Goal: Transaction & Acquisition: Subscribe to service/newsletter

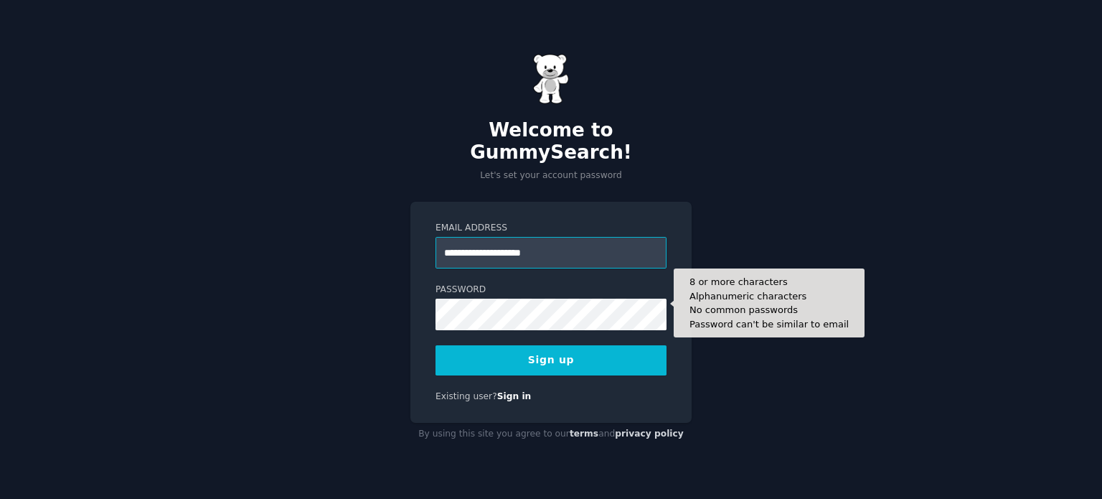
type input "**********"
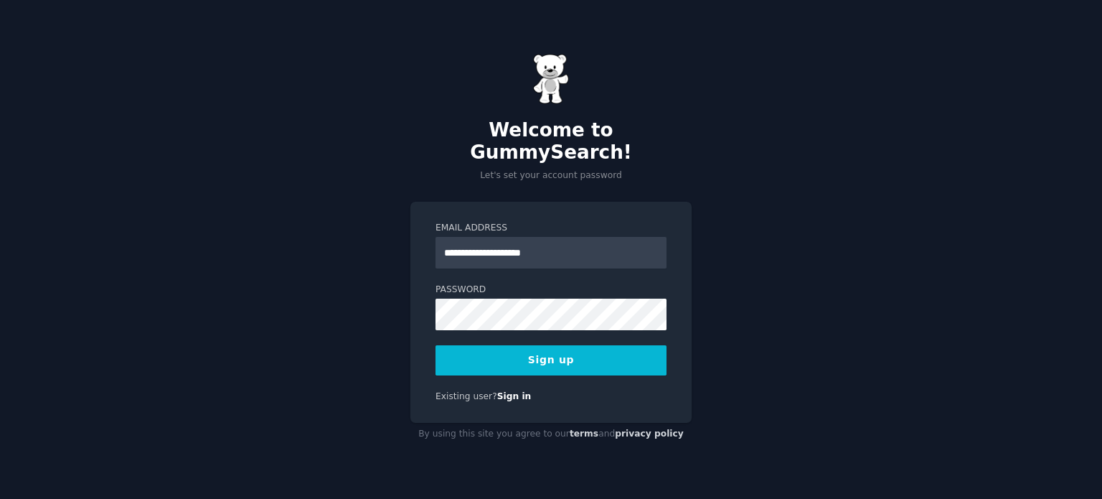
click at [535, 352] on button "Sign up" at bounding box center [551, 360] width 231 height 30
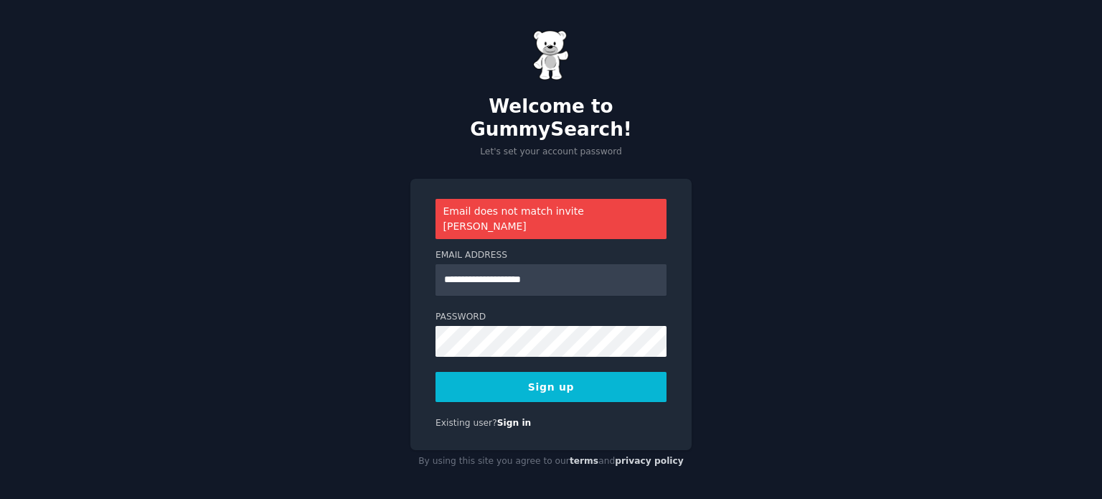
click at [436, 357] on div at bounding box center [436, 357] width 0 height 0
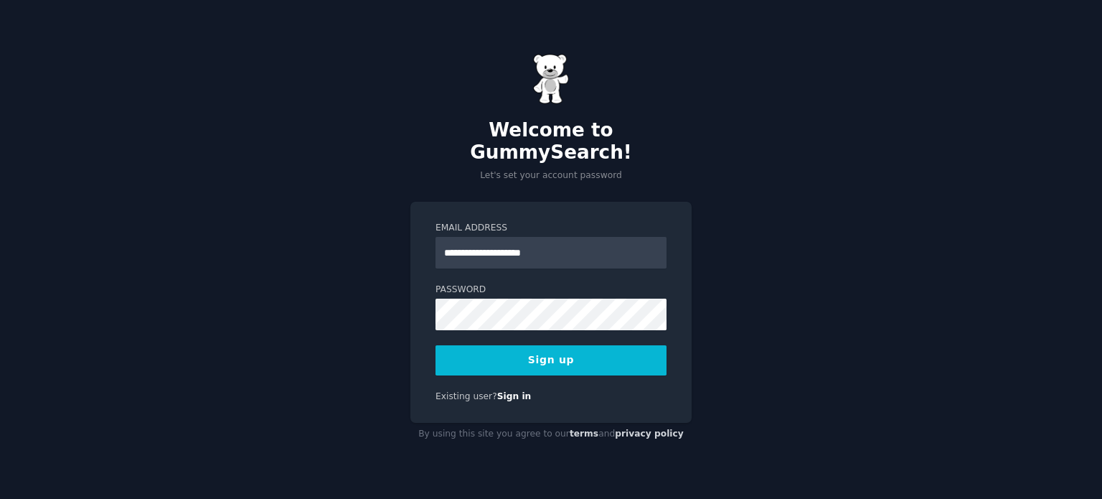
click at [476, 324] on form "**********" at bounding box center [551, 299] width 231 height 154
click at [520, 351] on button "Sign up" at bounding box center [551, 360] width 231 height 30
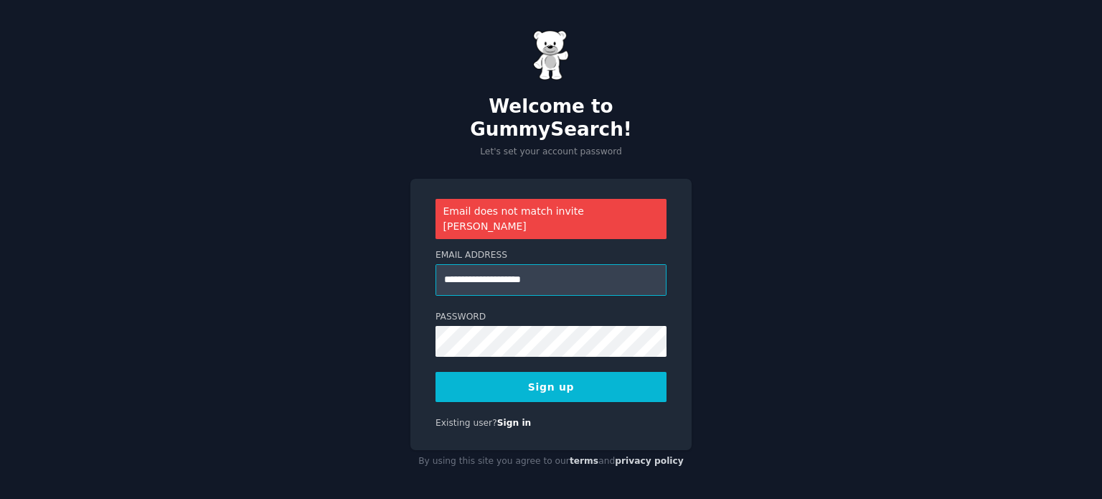
click at [468, 264] on input "**********" at bounding box center [551, 280] width 231 height 32
type input "**********"
click at [528, 372] on button "Sign up" at bounding box center [551, 387] width 231 height 30
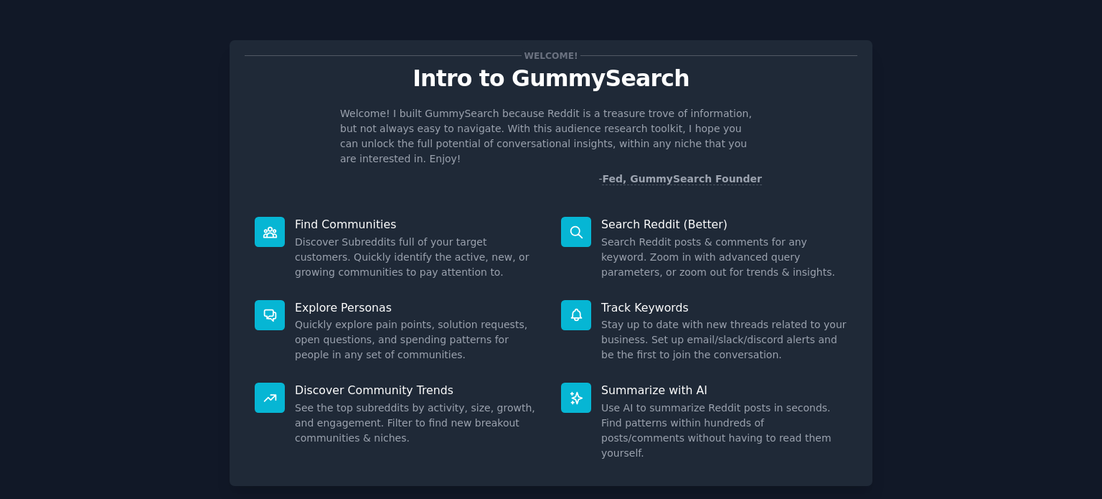
scroll to position [62, 0]
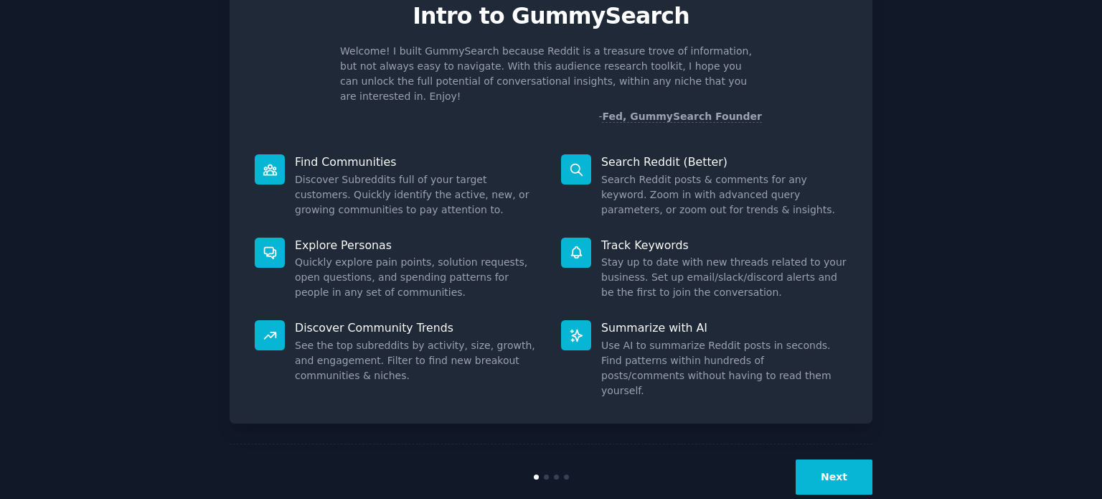
click at [825, 459] on button "Next" at bounding box center [834, 476] width 77 height 35
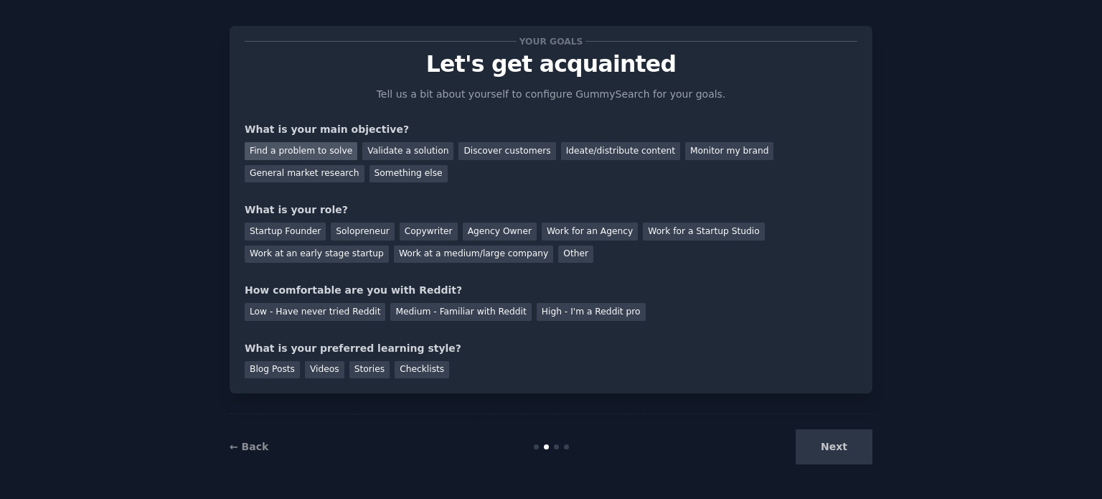
click at [294, 151] on div "Find a problem to solve" at bounding box center [301, 151] width 113 height 18
click at [382, 154] on div "Validate a solution" at bounding box center [407, 151] width 91 height 18
click at [335, 146] on div "Find a problem to solve" at bounding box center [301, 151] width 113 height 18
click at [558, 255] on div "Other" at bounding box center [575, 254] width 35 height 18
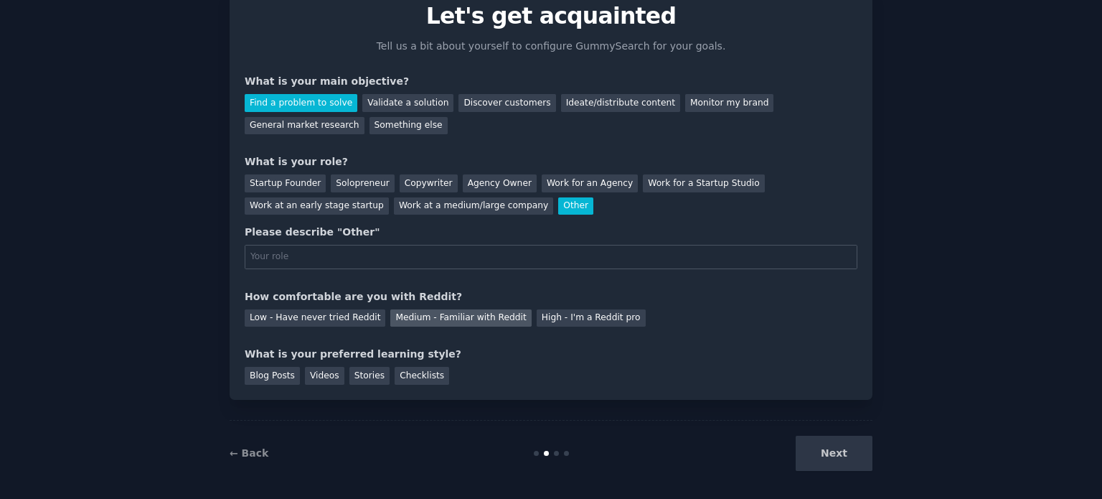
scroll to position [68, 0]
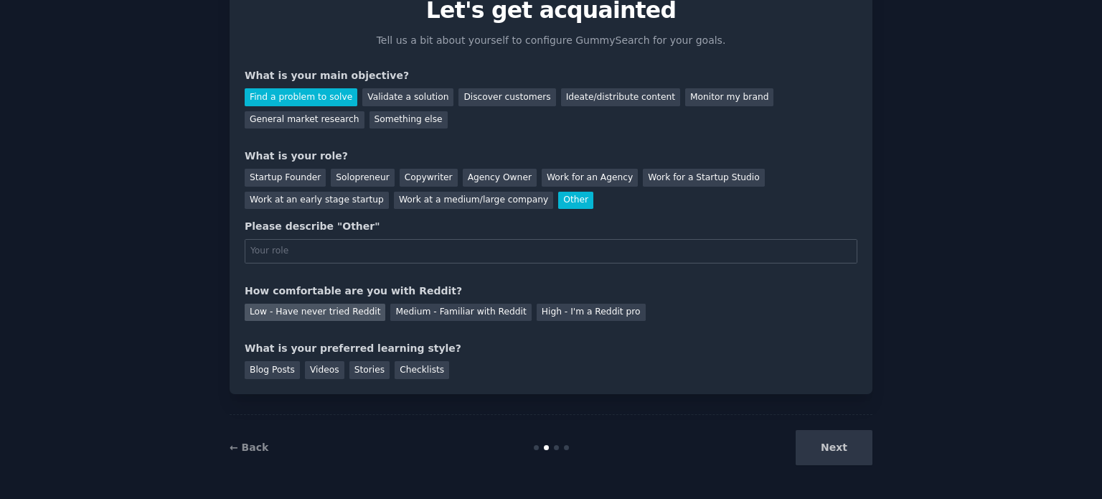
click at [313, 311] on div "Low - Have never tried Reddit" at bounding box center [315, 313] width 141 height 18
click at [367, 367] on div "Stories" at bounding box center [370, 370] width 40 height 18
click at [852, 453] on div "Next" at bounding box center [765, 447] width 215 height 35
click at [830, 446] on div "Next" at bounding box center [765, 447] width 215 height 35
click at [345, 176] on div "Solopreneur" at bounding box center [362, 178] width 63 height 18
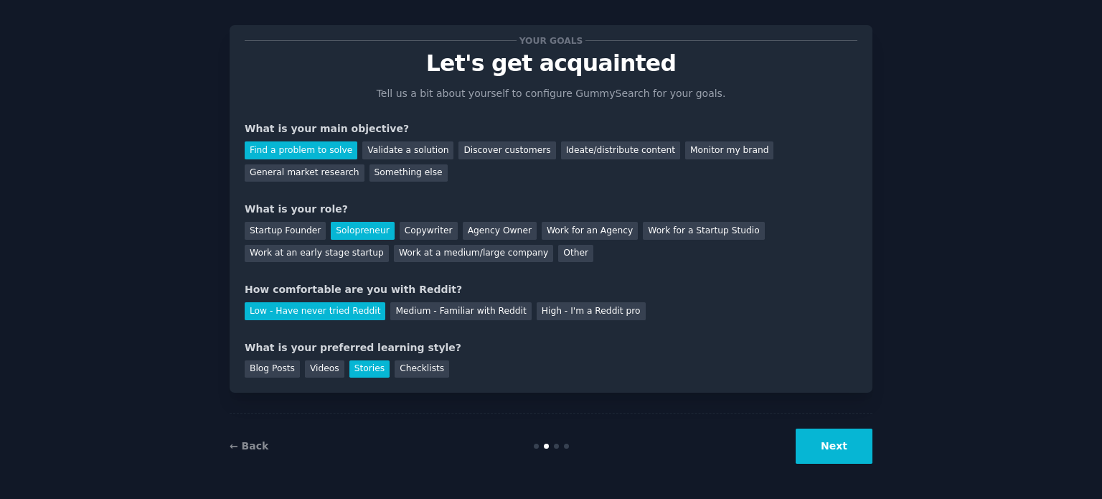
scroll to position [14, 0]
click at [852, 446] on button "Next" at bounding box center [834, 446] width 77 height 35
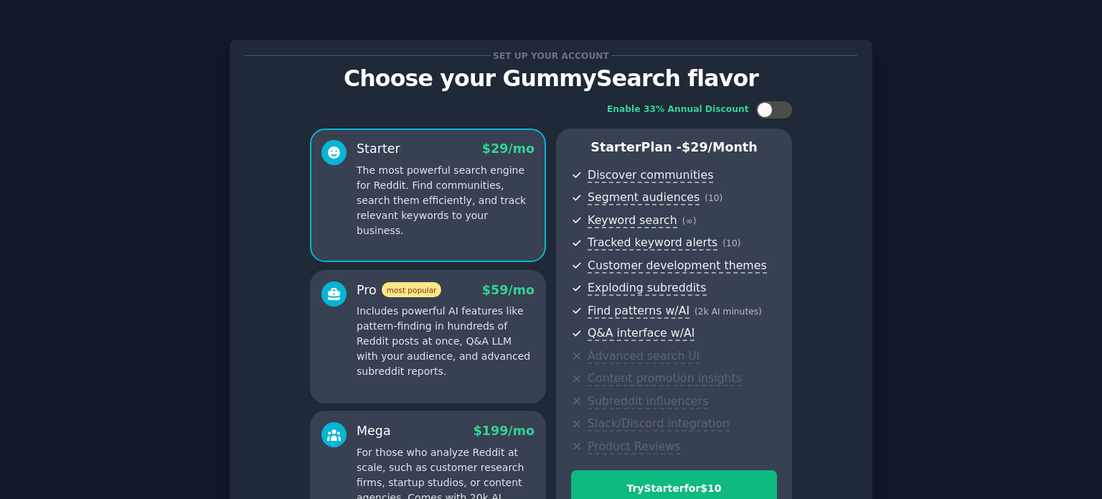
scroll to position [181, 0]
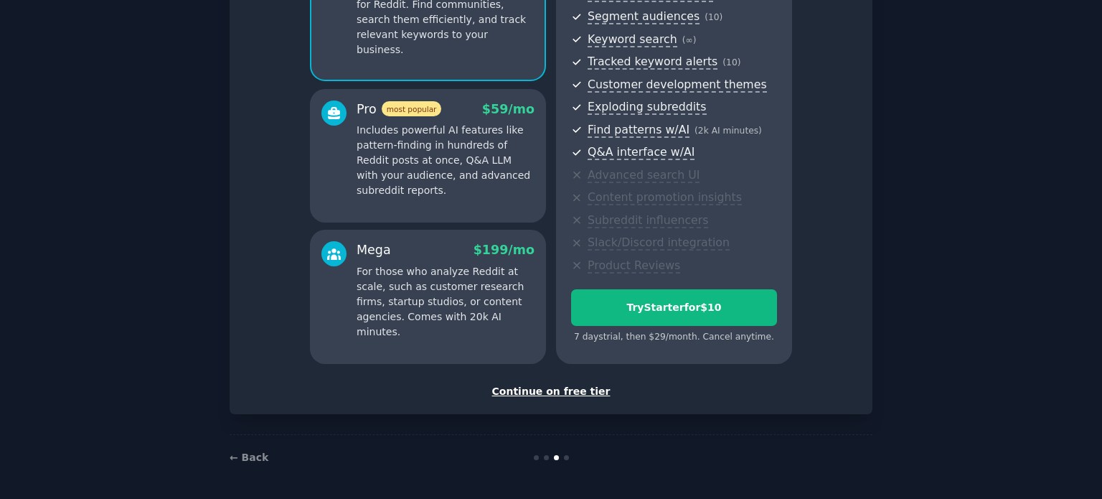
click at [544, 392] on div "Continue on free tier" at bounding box center [551, 391] width 613 height 15
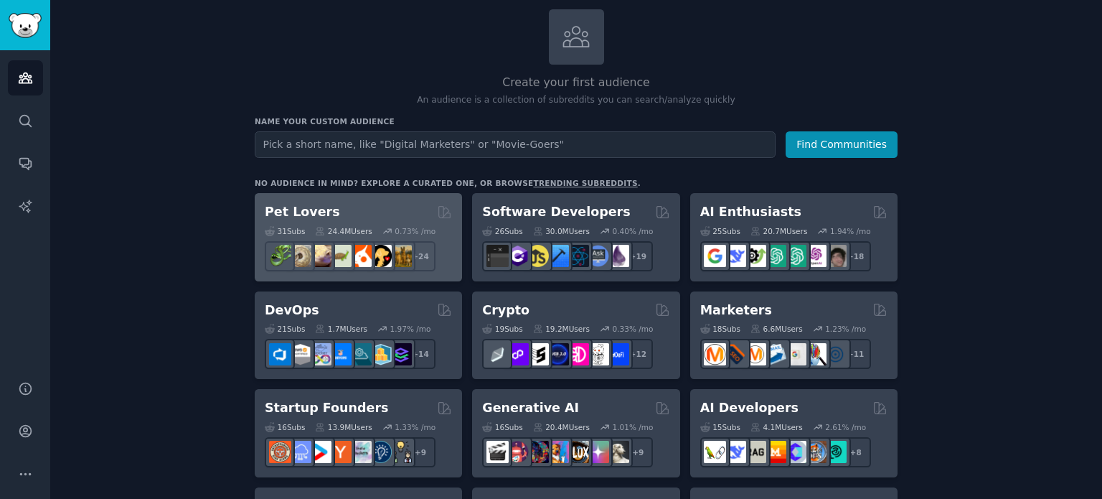
scroll to position [80, 0]
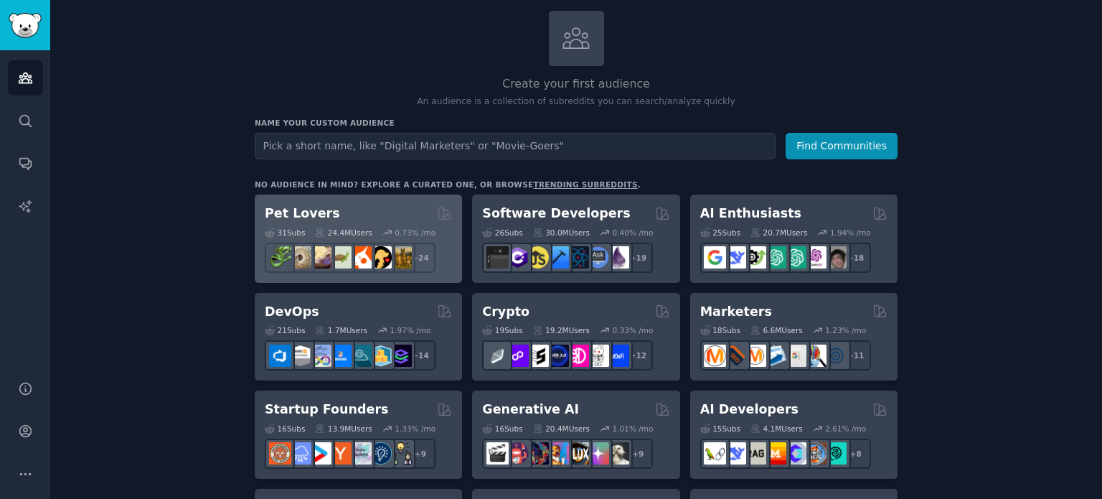
click at [367, 207] on div "Pet Lovers" at bounding box center [358, 214] width 187 height 18
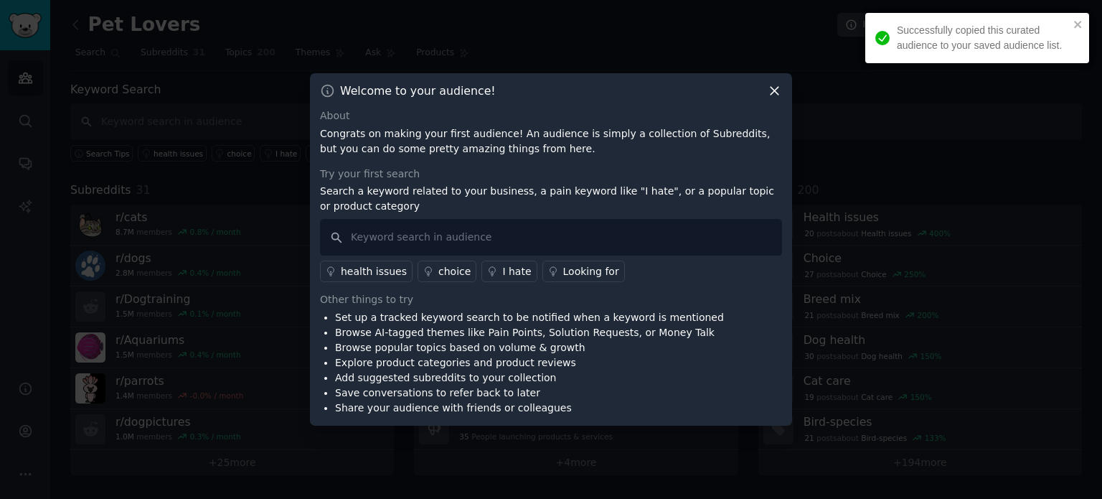
click at [774, 91] on icon at bounding box center [775, 92] width 8 height 8
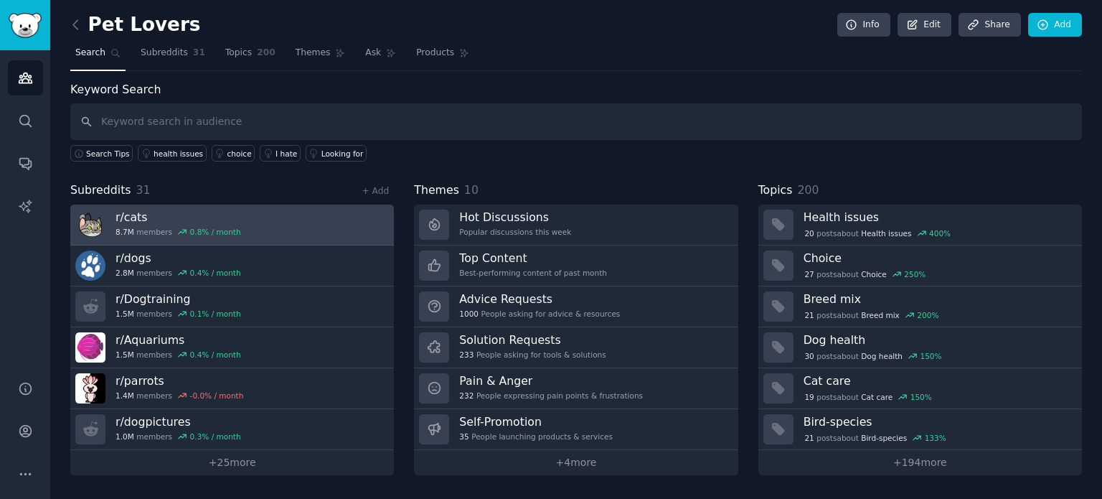
click at [278, 215] on link "r/ cats 8.7M members 0.8 % / month" at bounding box center [232, 225] width 324 height 41
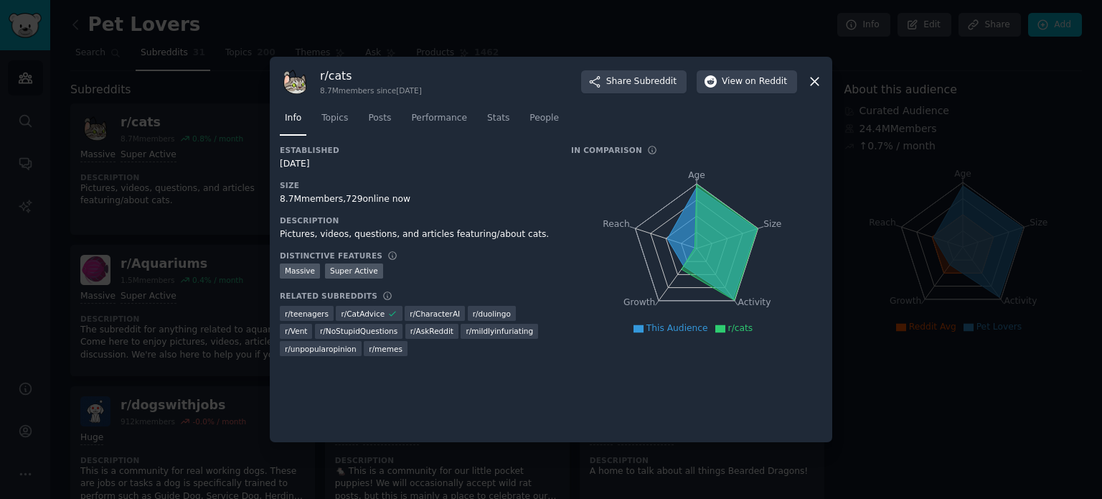
click at [819, 78] on icon at bounding box center [814, 81] width 15 height 15
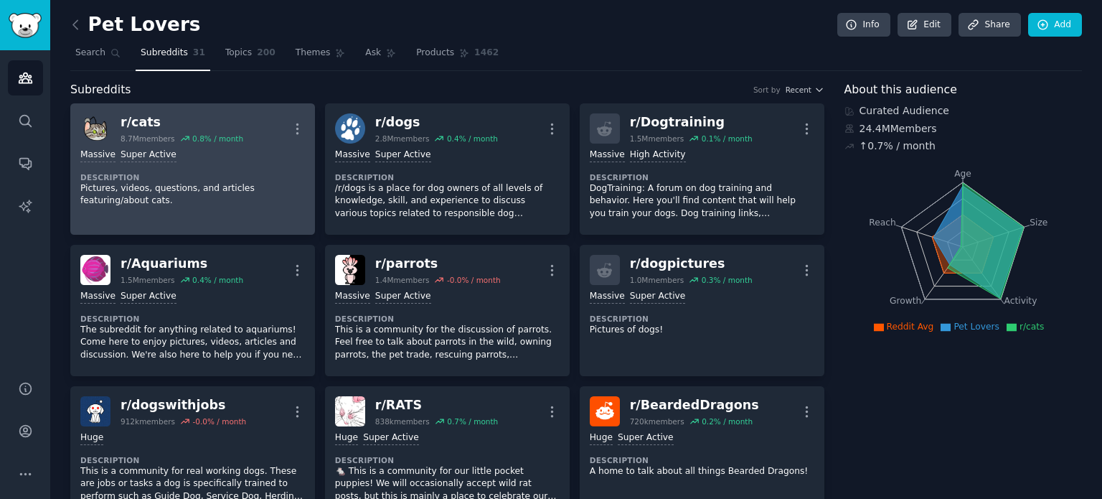
click at [217, 159] on div "Massive Super Active" at bounding box center [192, 156] width 225 height 14
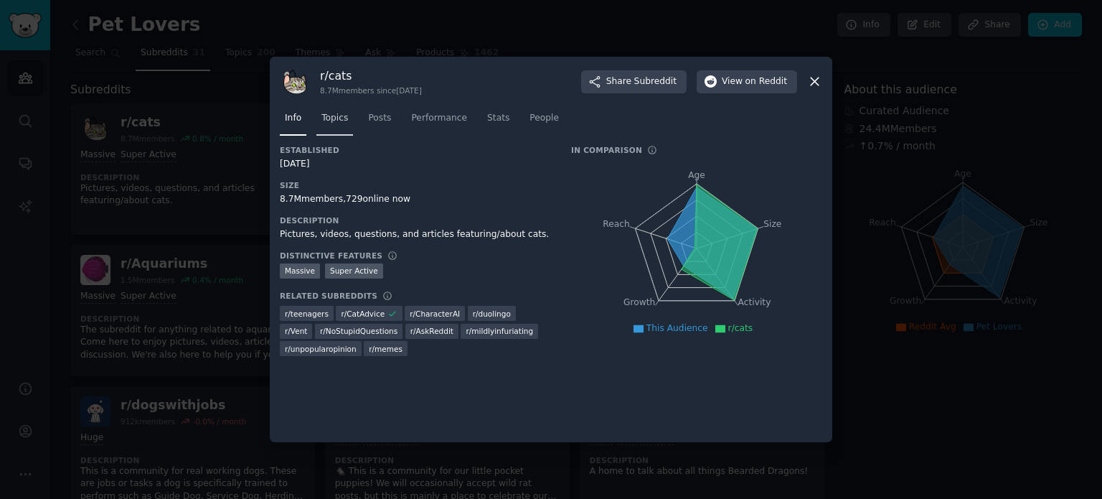
click at [332, 117] on span "Topics" at bounding box center [335, 118] width 27 height 13
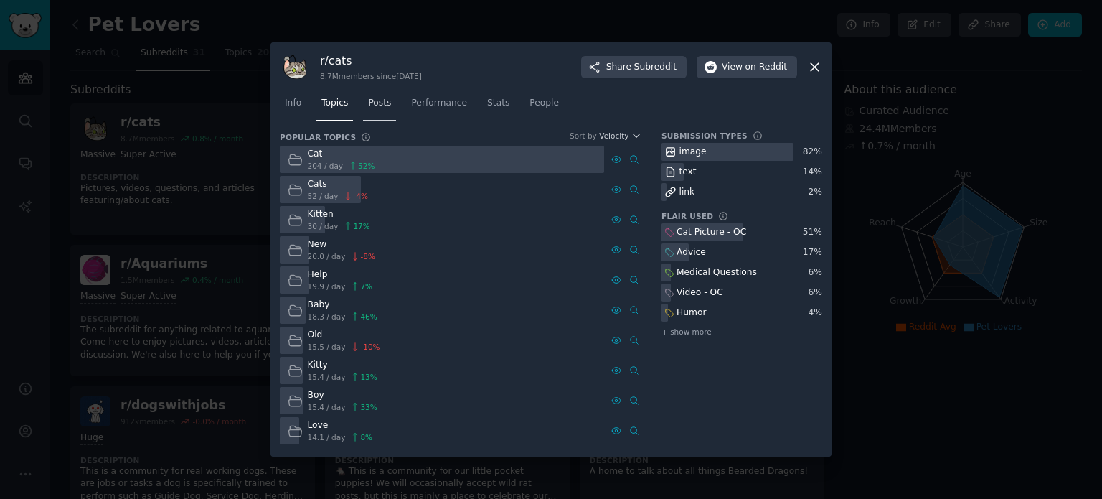
click at [374, 103] on span "Posts" at bounding box center [379, 103] width 23 height 13
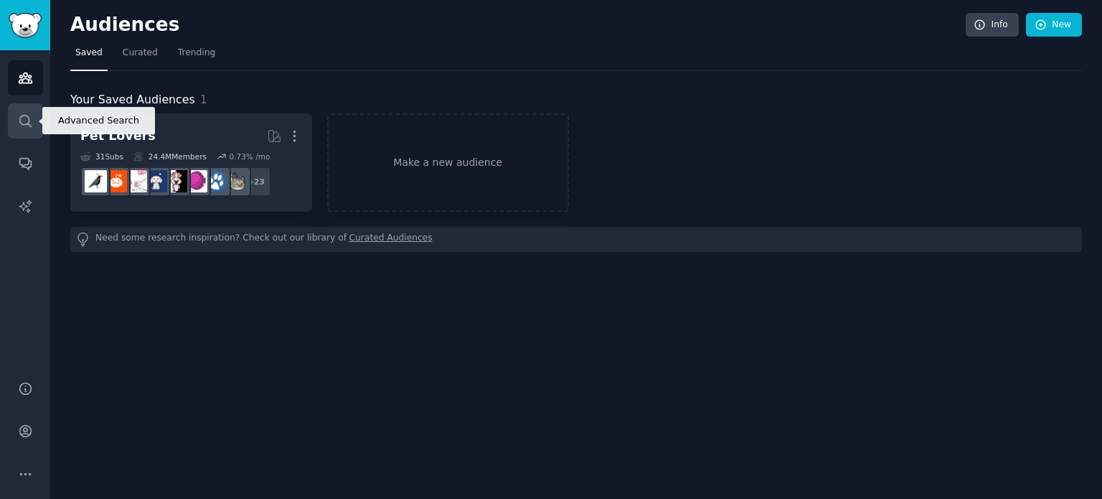
click at [29, 118] on icon "Sidebar" at bounding box center [24, 120] width 11 height 11
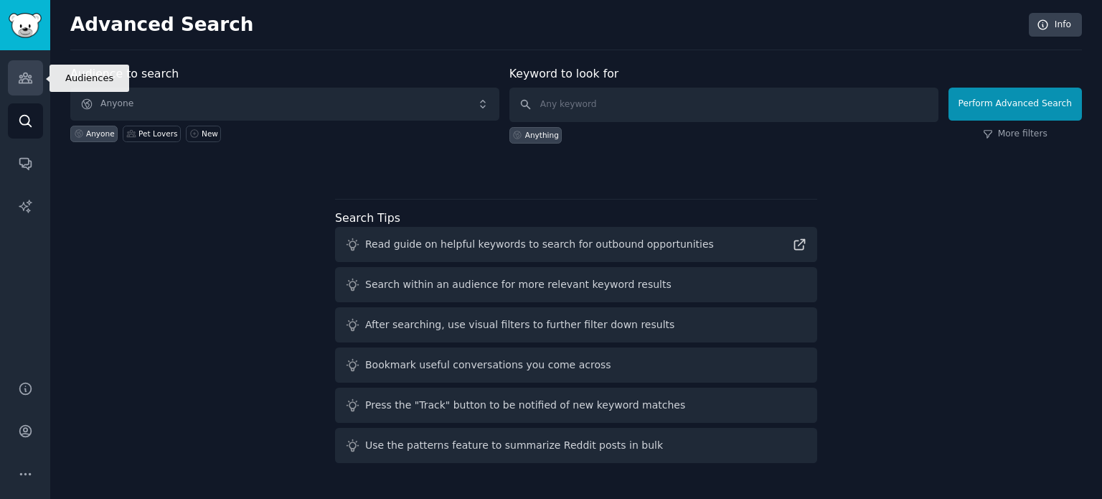
click at [19, 71] on icon "Sidebar" at bounding box center [25, 77] width 15 height 15
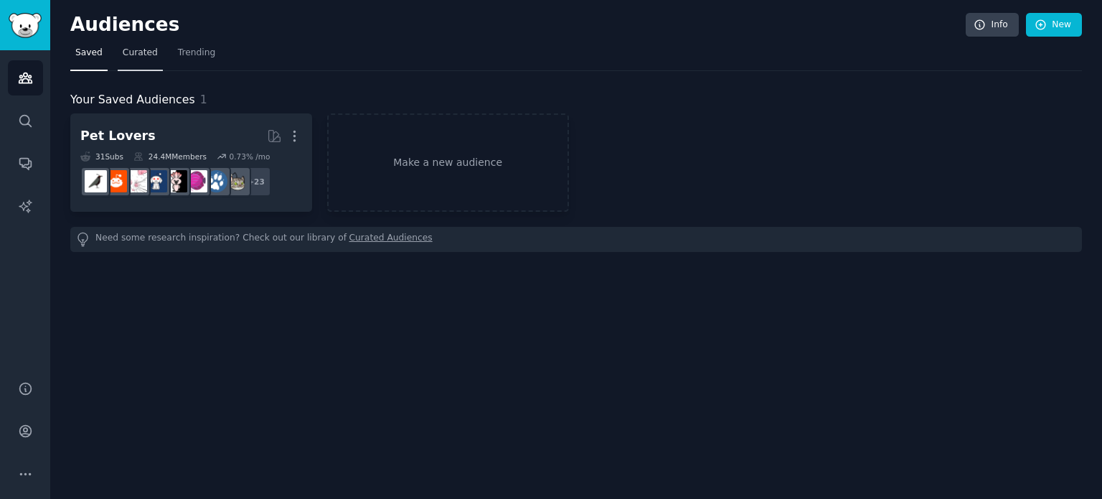
click at [144, 45] on link "Curated" at bounding box center [140, 56] width 45 height 29
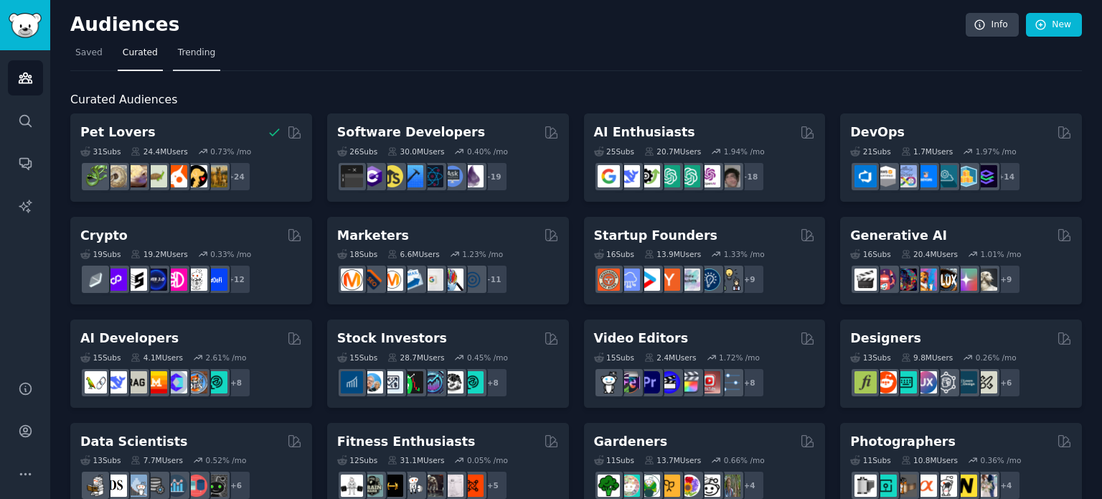
click at [189, 51] on span "Trending" at bounding box center [196, 53] width 37 height 13
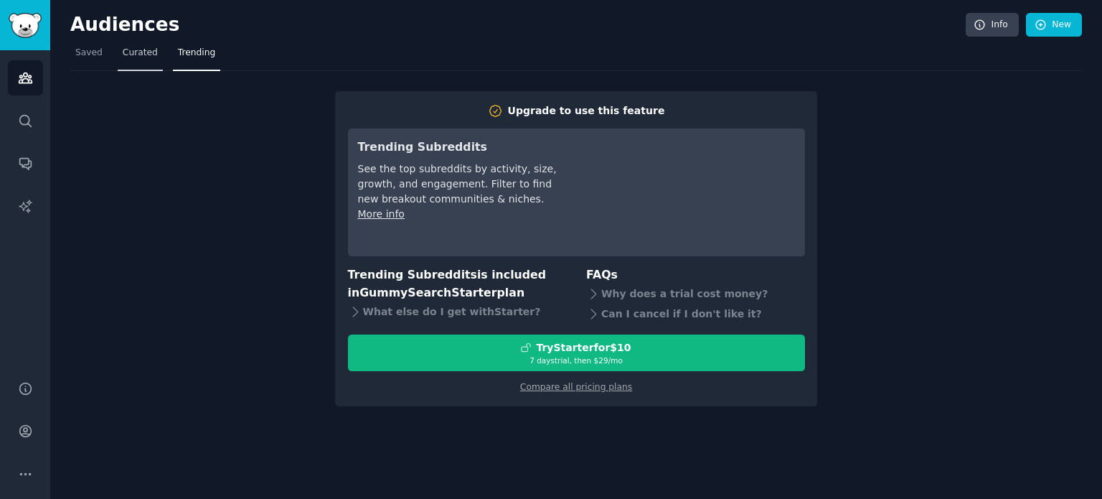
click at [138, 60] on link "Curated" at bounding box center [140, 56] width 45 height 29
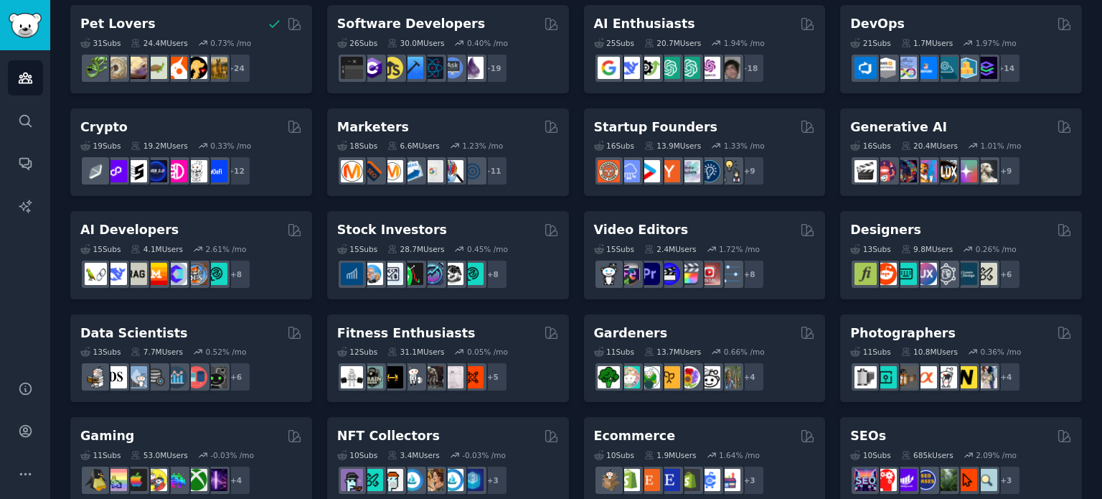
scroll to position [109, 0]
